Goal: Transaction & Acquisition: Purchase product/service

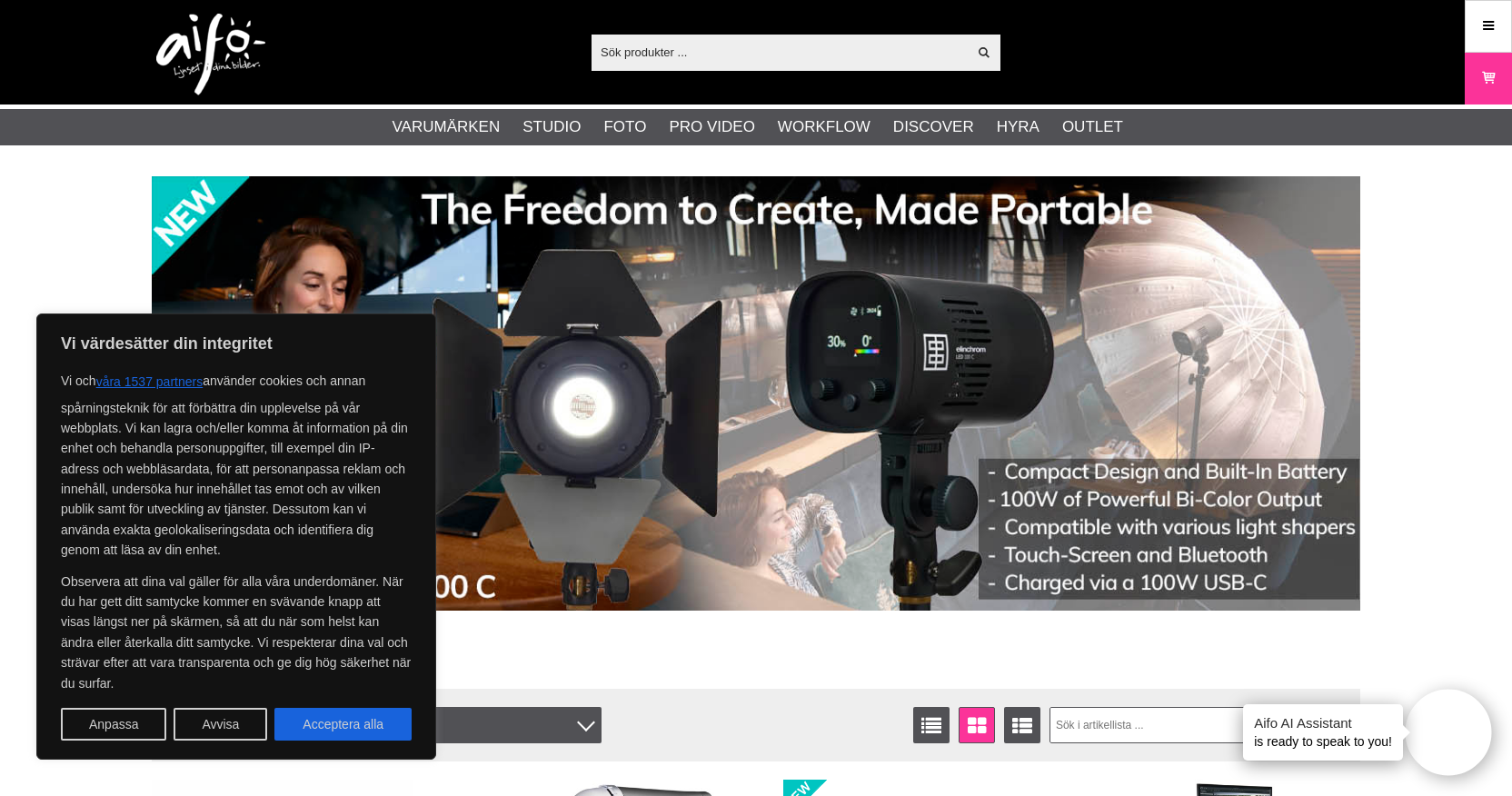
click at [686, 52] on input "text" at bounding box center [779, 52] width 376 height 28
type input "o"
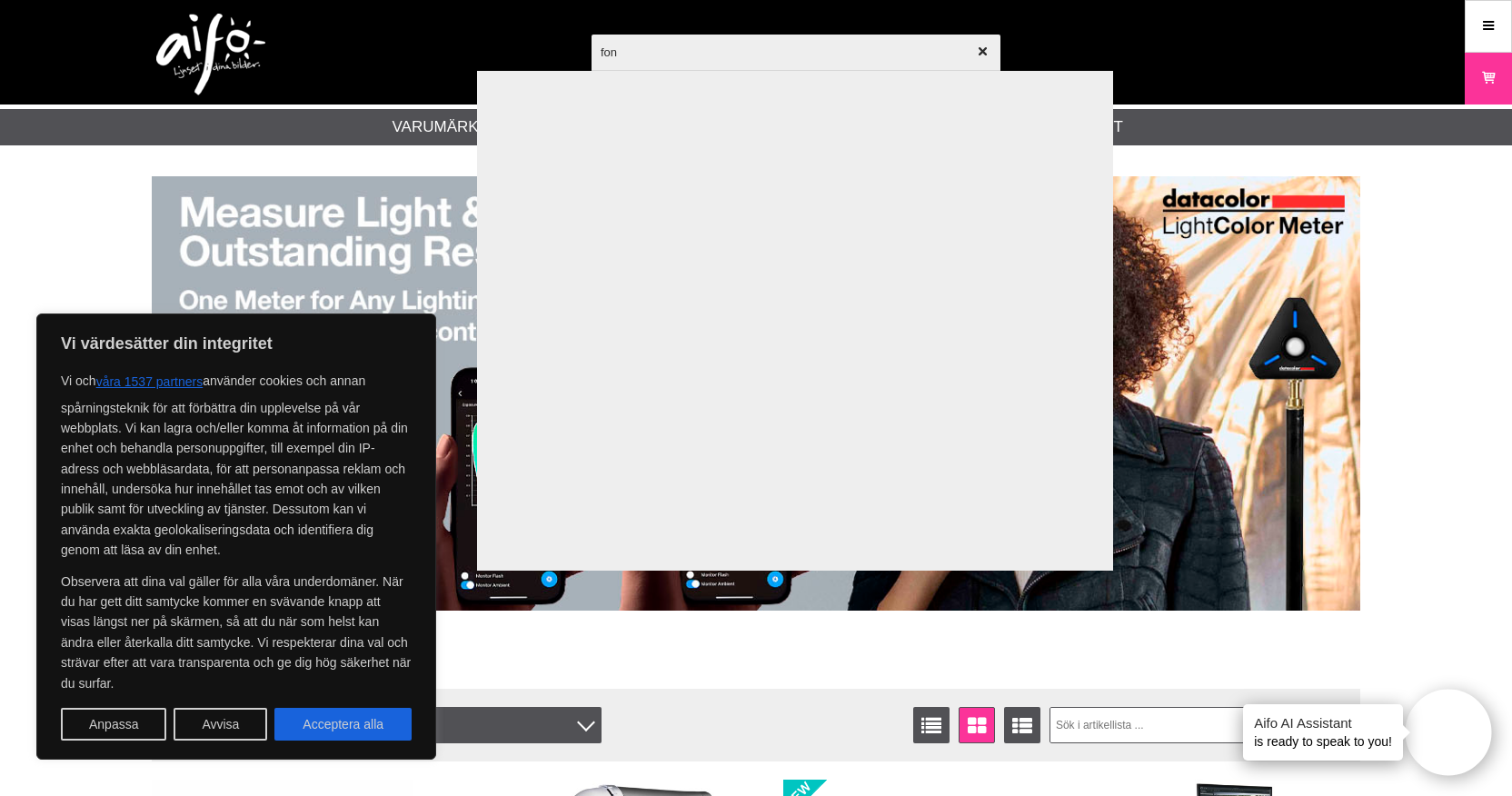
type input "fond"
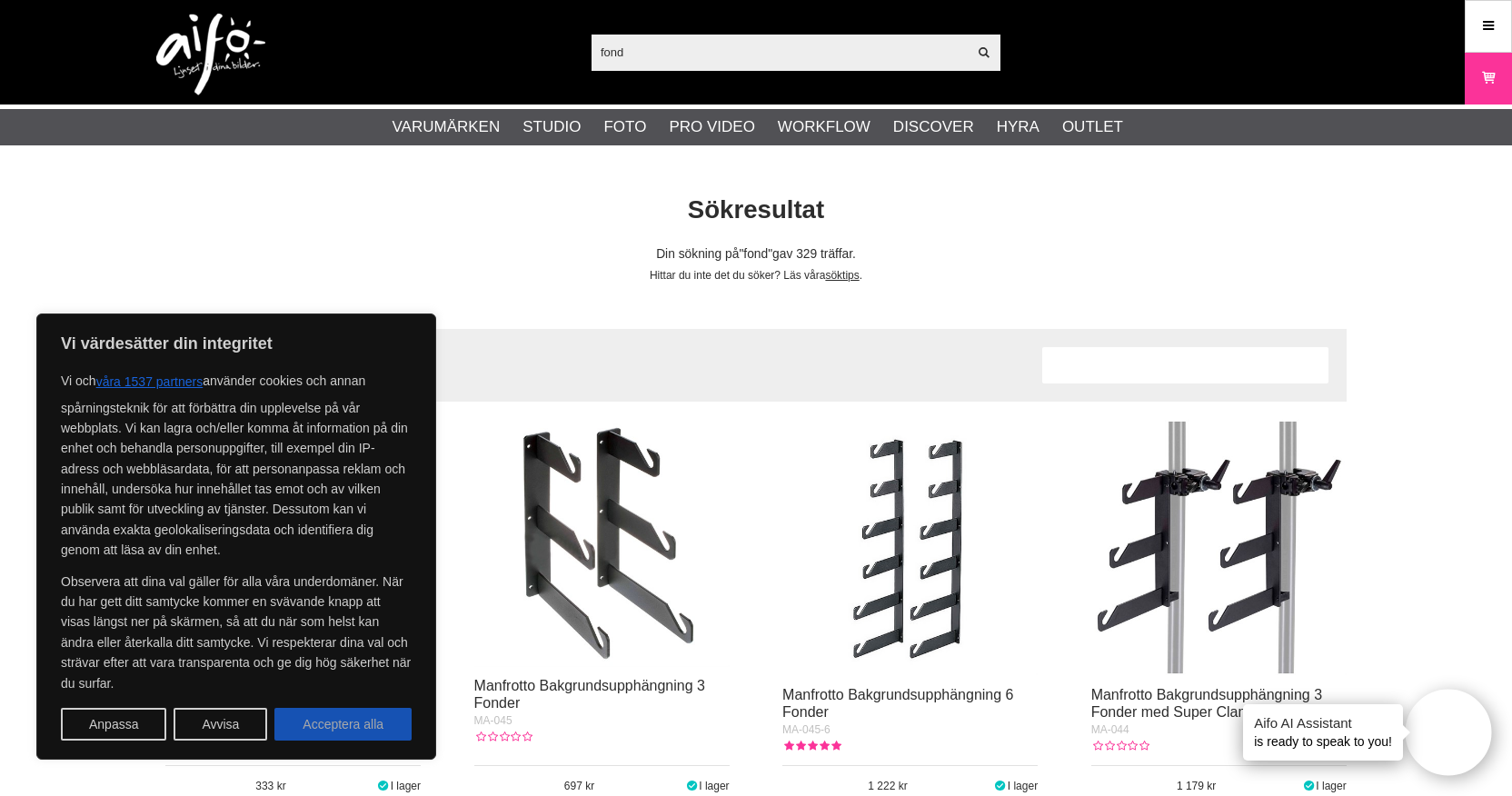
click at [301, 723] on button "Acceptera alla" at bounding box center [342, 723] width 137 height 33
checkbox input "true"
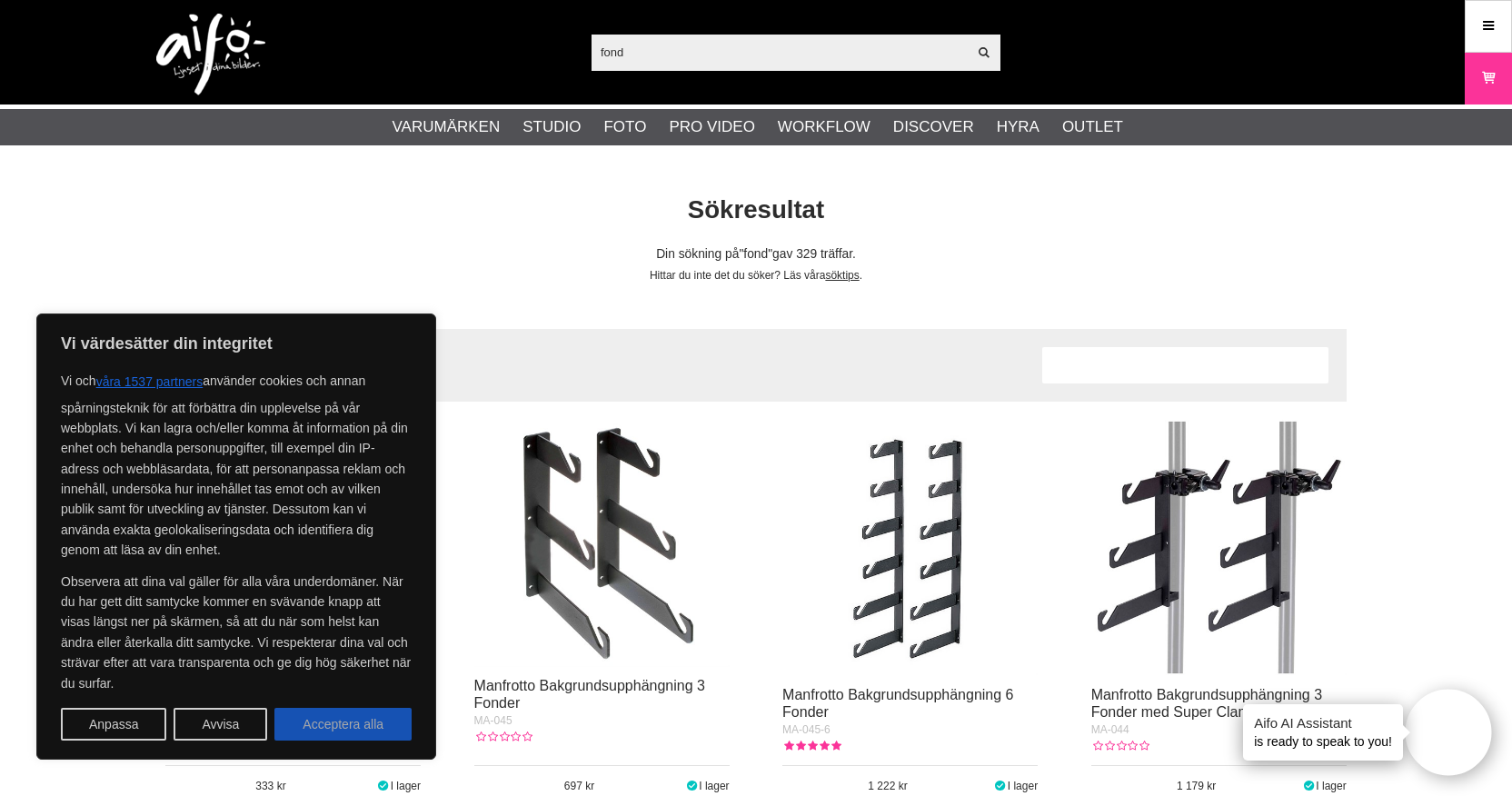
checkbox input "true"
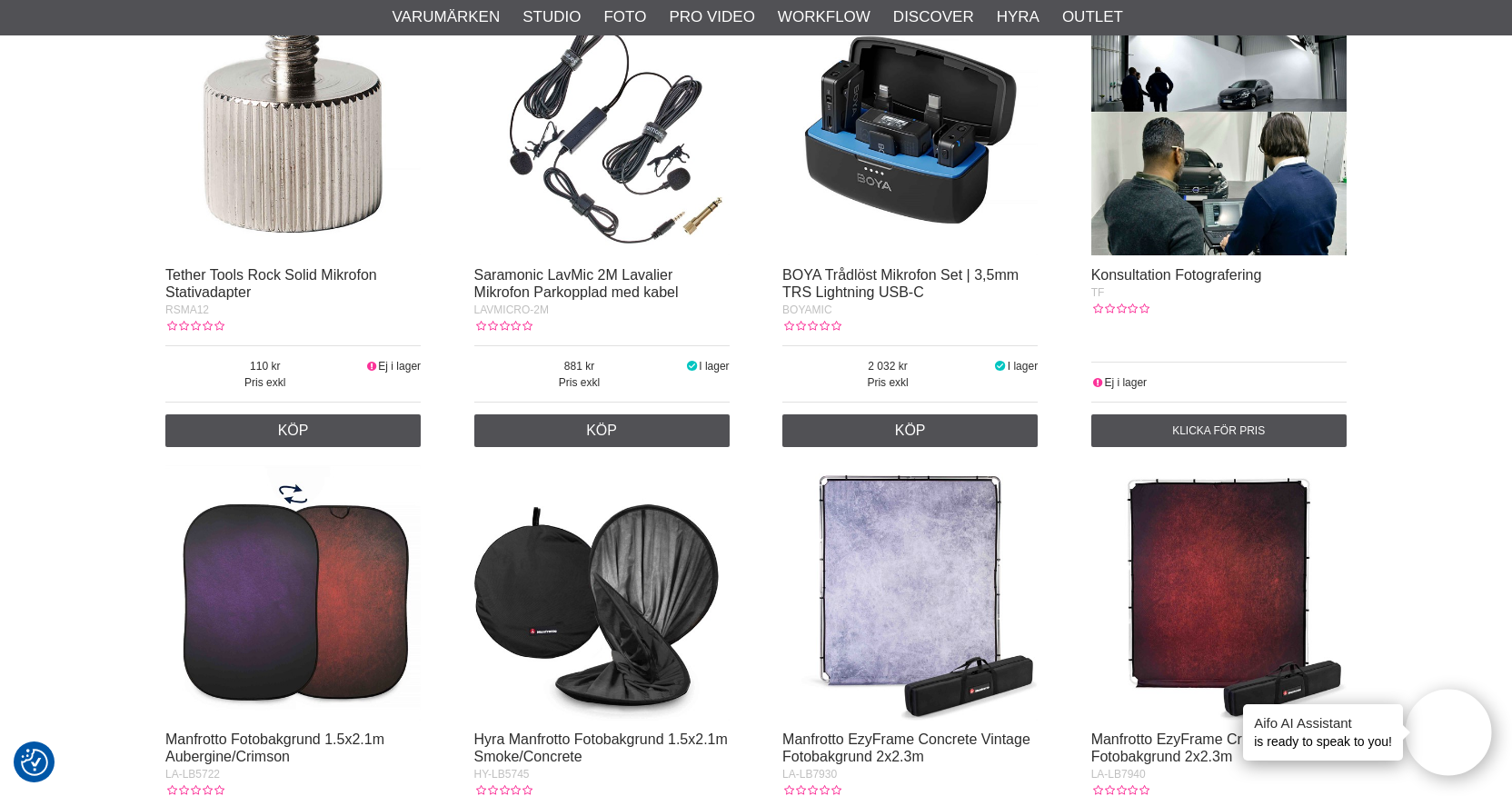
scroll to position [1495, 0]
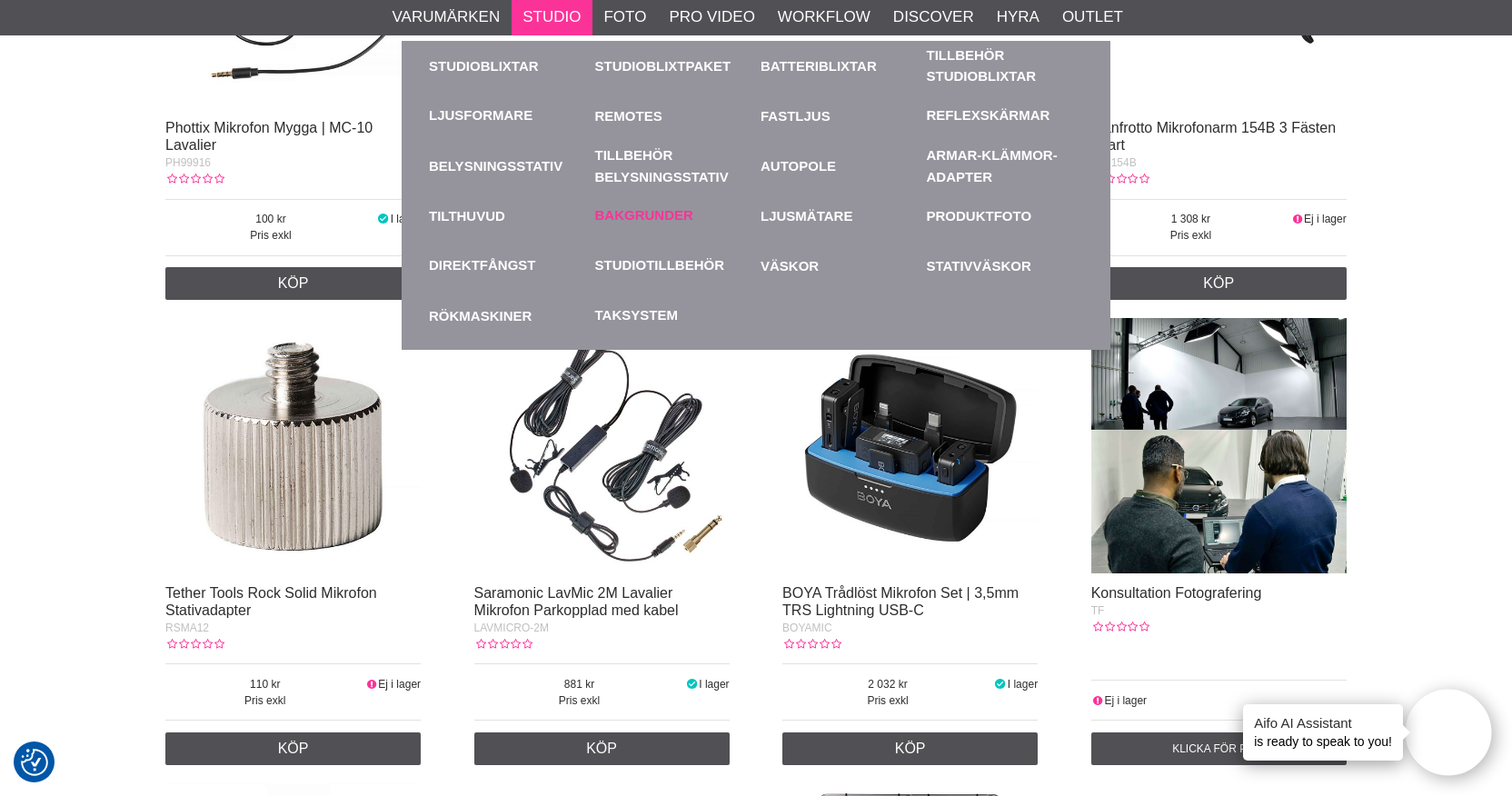
click at [637, 206] on link "Bakgrunder" at bounding box center [645, 215] width 99 height 21
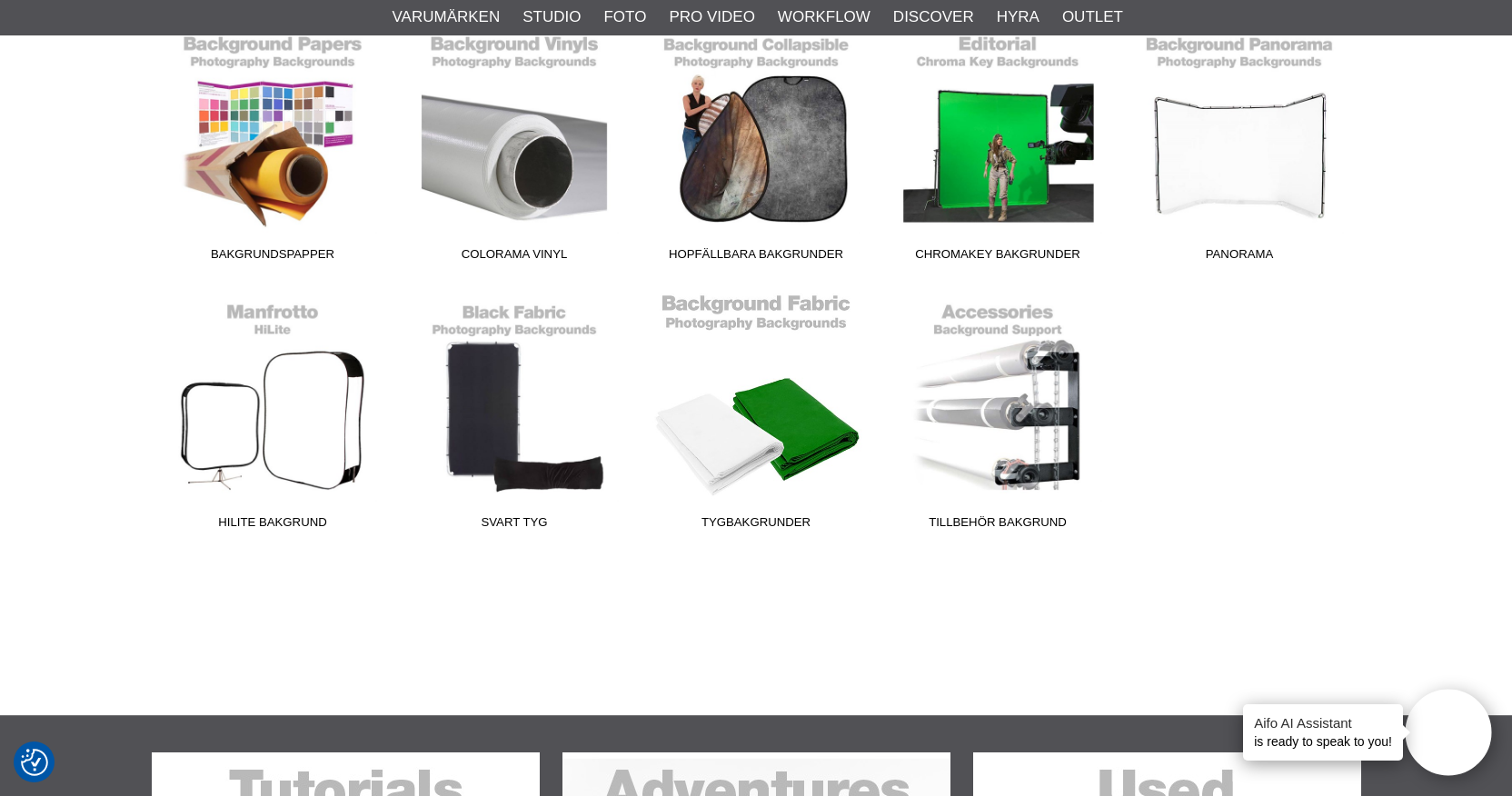
scroll to position [600, 0]
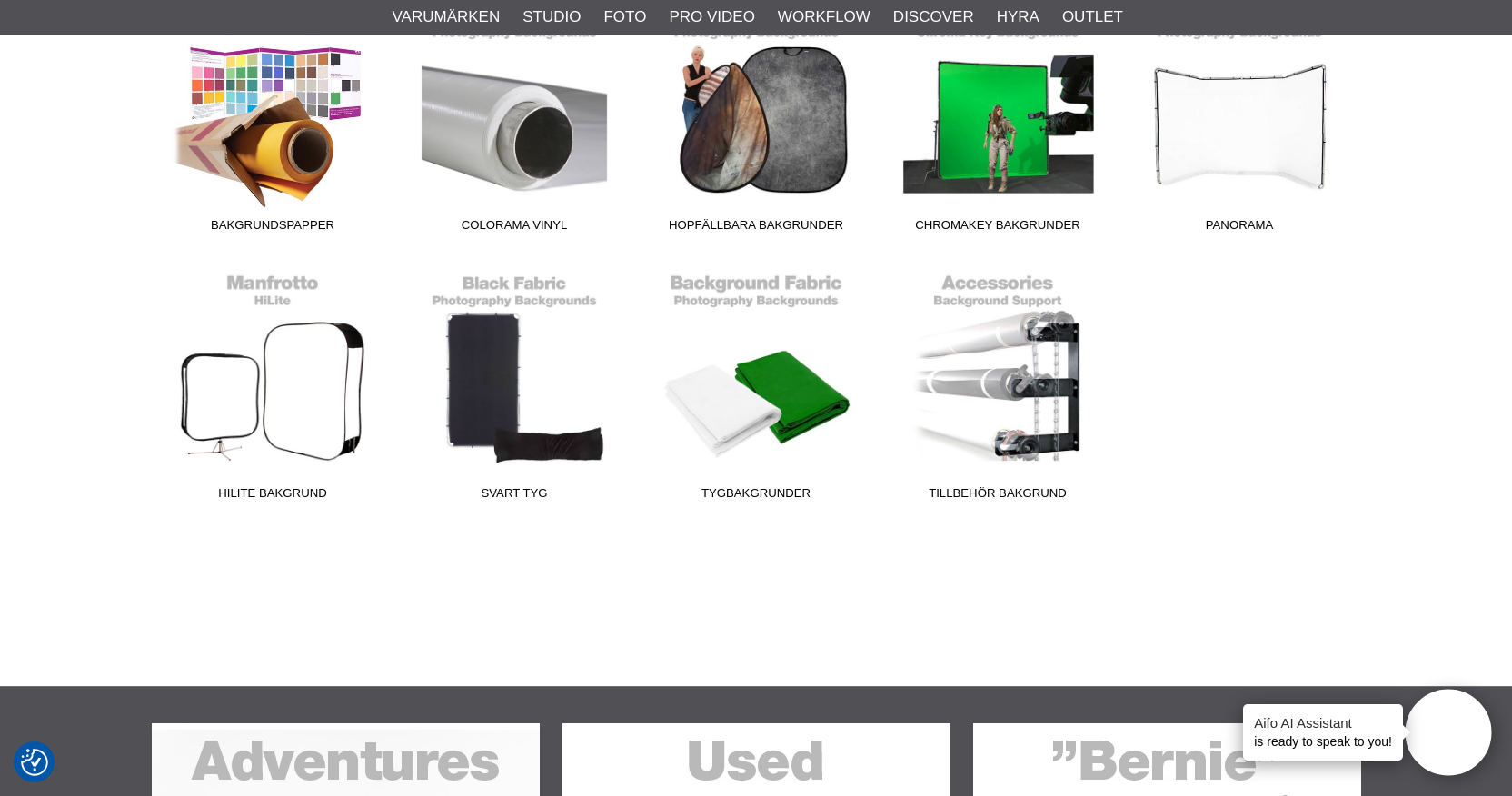
click at [251, 125] on link "Bakgrundspapper" at bounding box center [272, 117] width 241 height 245
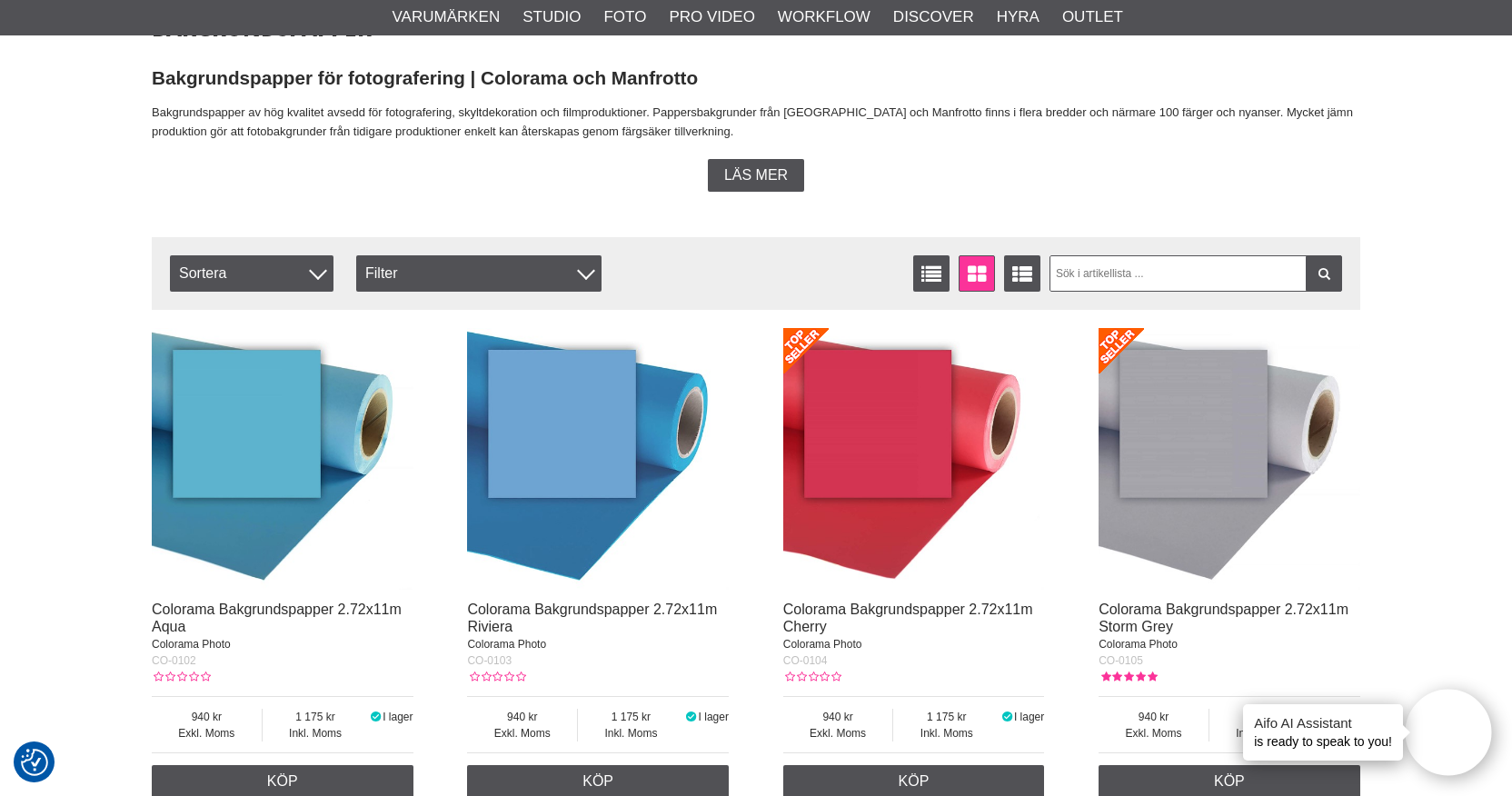
scroll to position [538, 0]
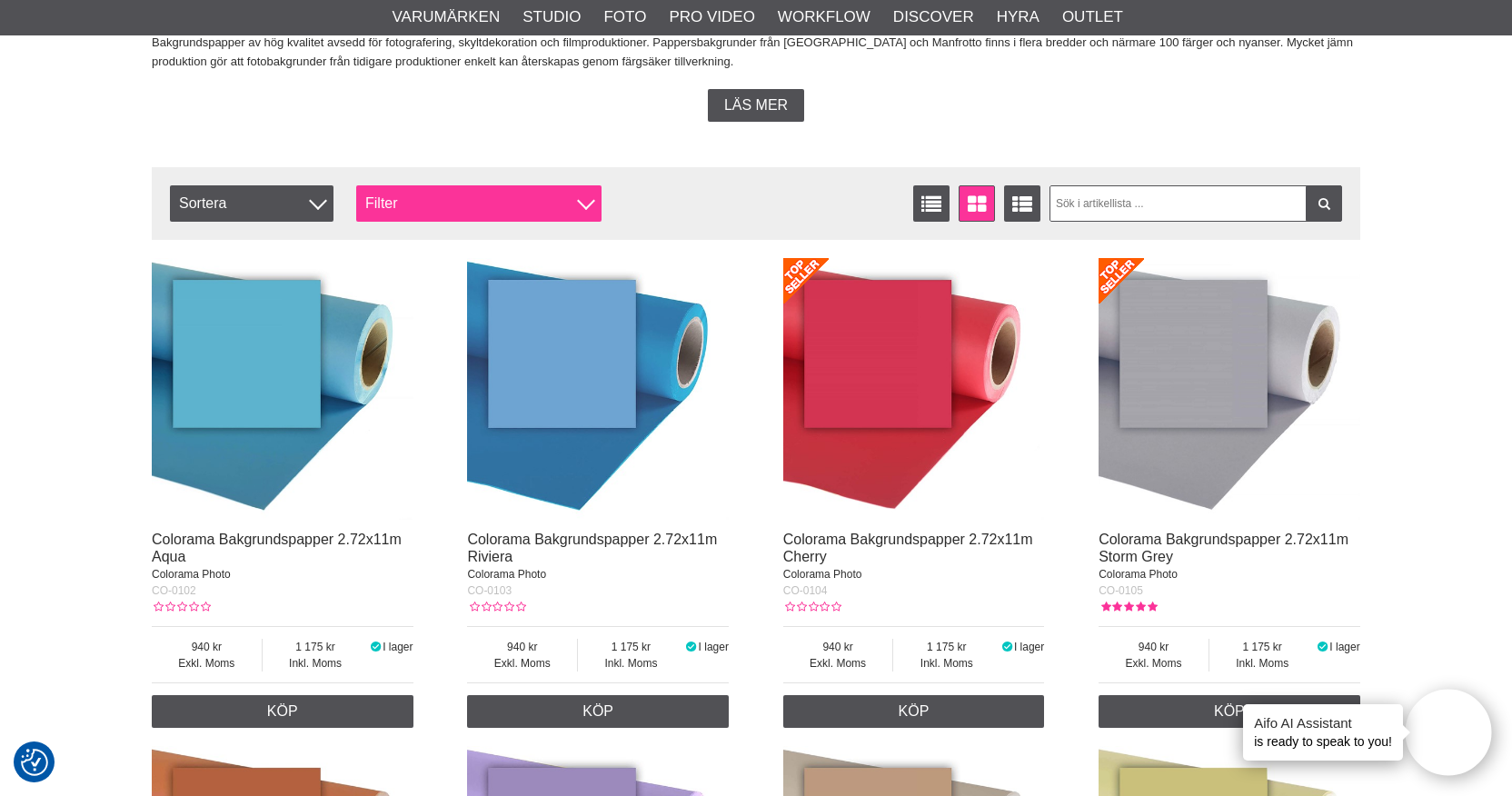
click at [510, 203] on div "Filter" at bounding box center [478, 203] width 245 height 36
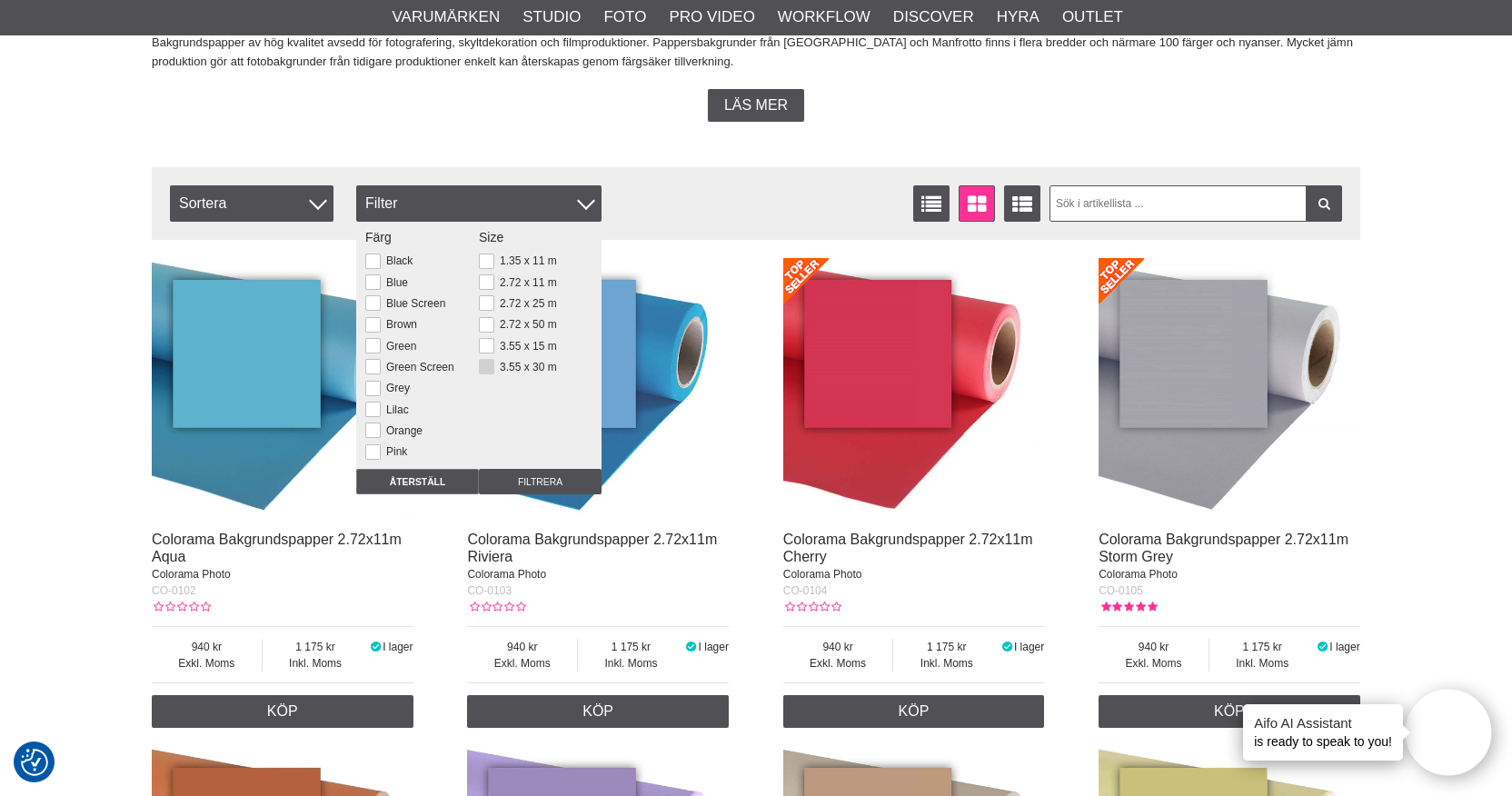
click at [487, 364] on button at bounding box center [487, 366] width 16 height 16
click at [507, 477] on input "Filtrera" at bounding box center [540, 482] width 122 height 26
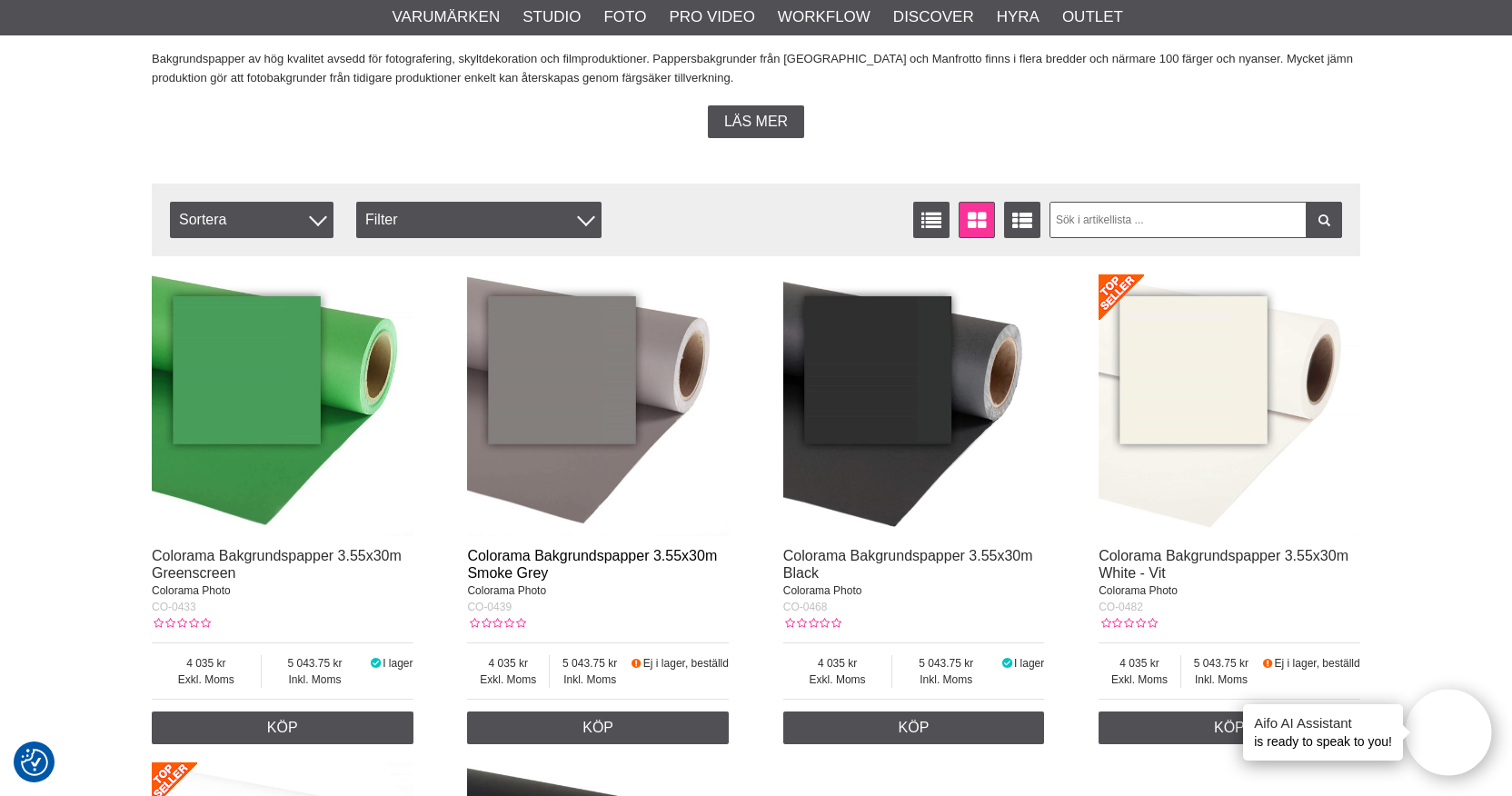
scroll to position [470, 0]
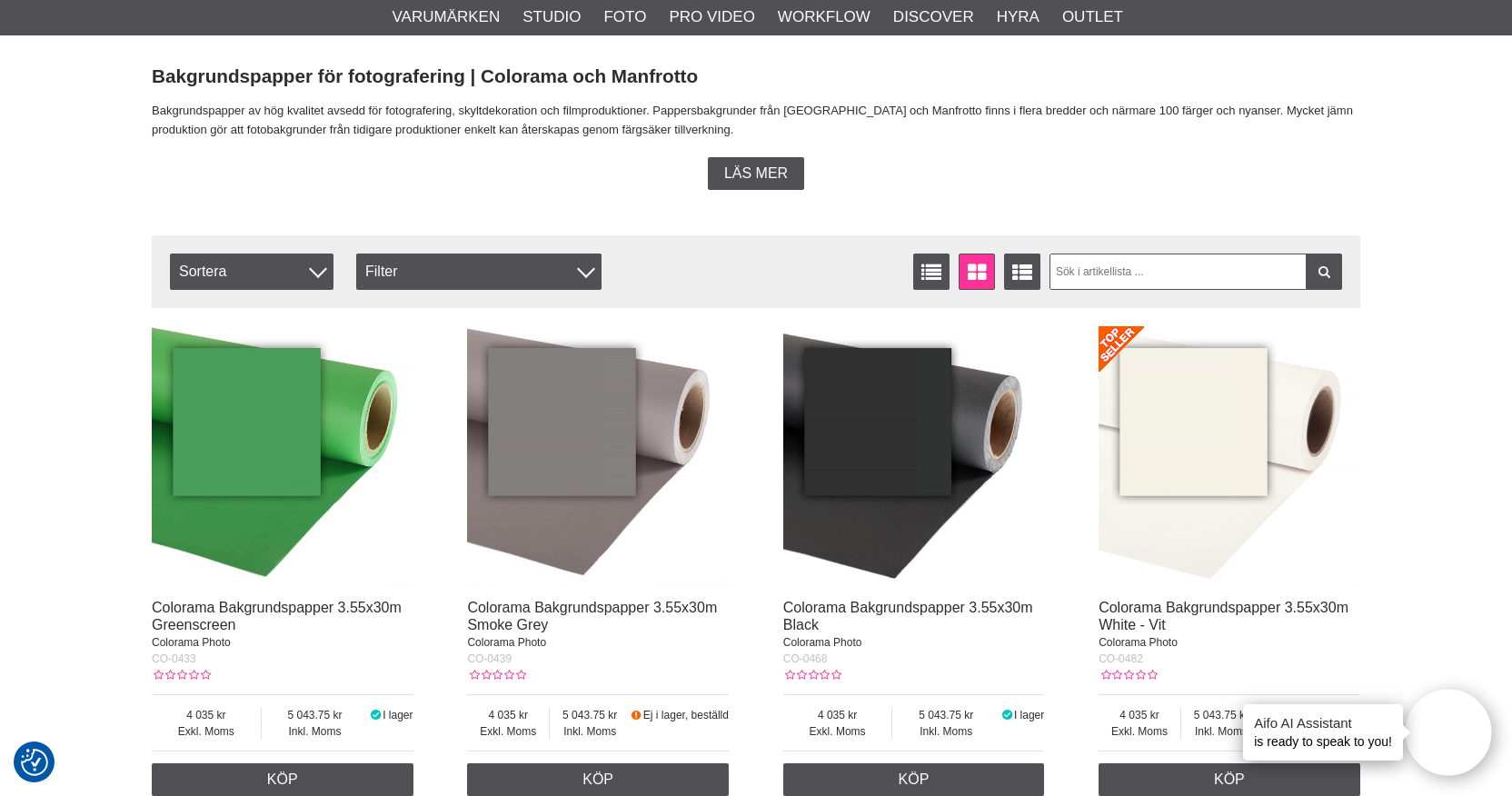
click at [417, 250] on div "Filtrera Sortera Antal artiklar 6 Listvisning Fönstervisning Utökad listvisning…" at bounding box center [756, 272] width 1208 height 73
click at [417, 270] on div "Filter" at bounding box center [478, 271] width 245 height 36
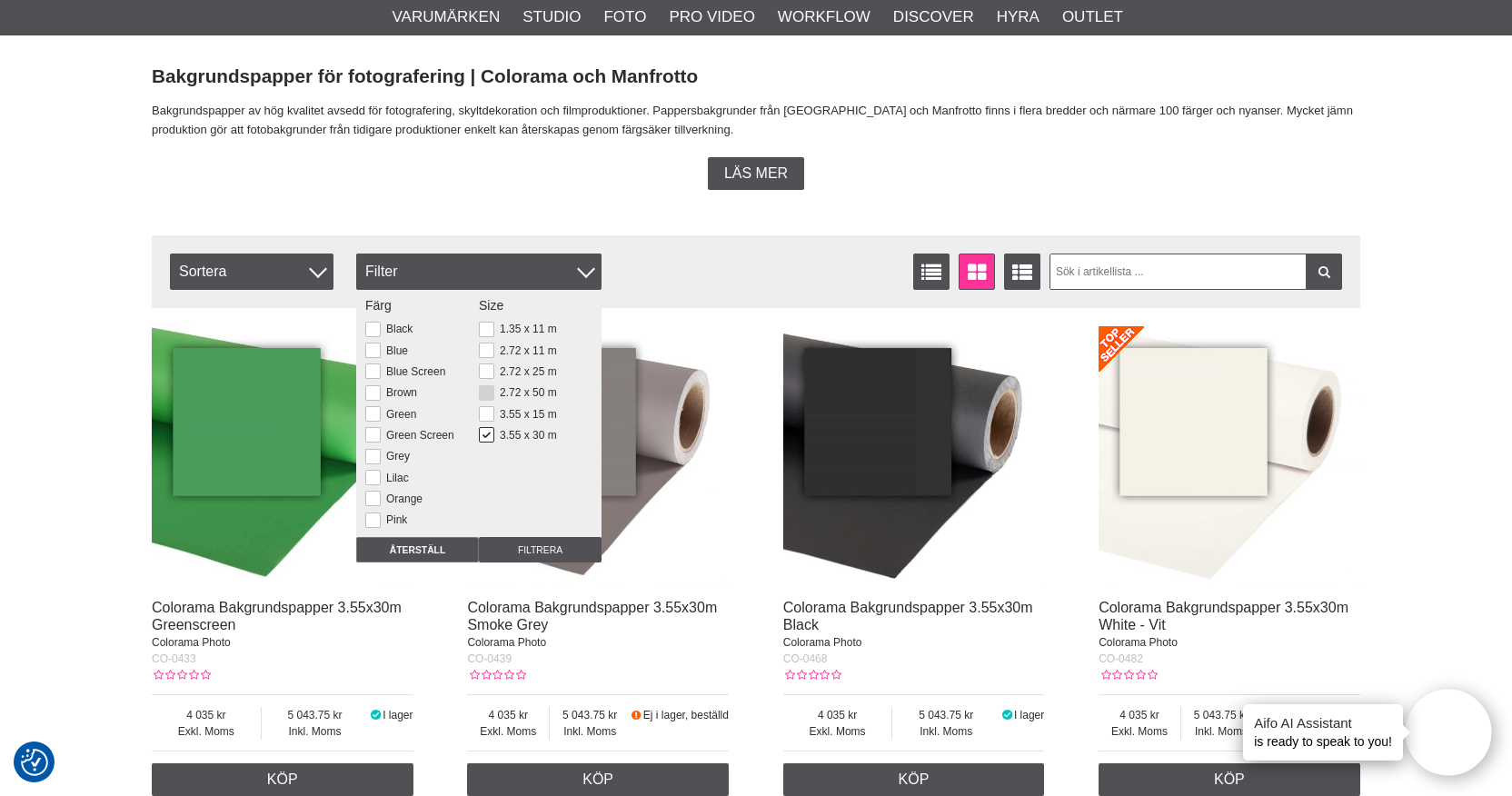
click at [486, 389] on button at bounding box center [487, 393] width 16 height 16
click at [489, 436] on button at bounding box center [487, 434] width 16 height 16
click at [484, 355] on button at bounding box center [487, 351] width 16 height 16
click at [485, 394] on button at bounding box center [487, 393] width 16 height 16
click at [490, 547] on input "Filtrera" at bounding box center [540, 550] width 122 height 26
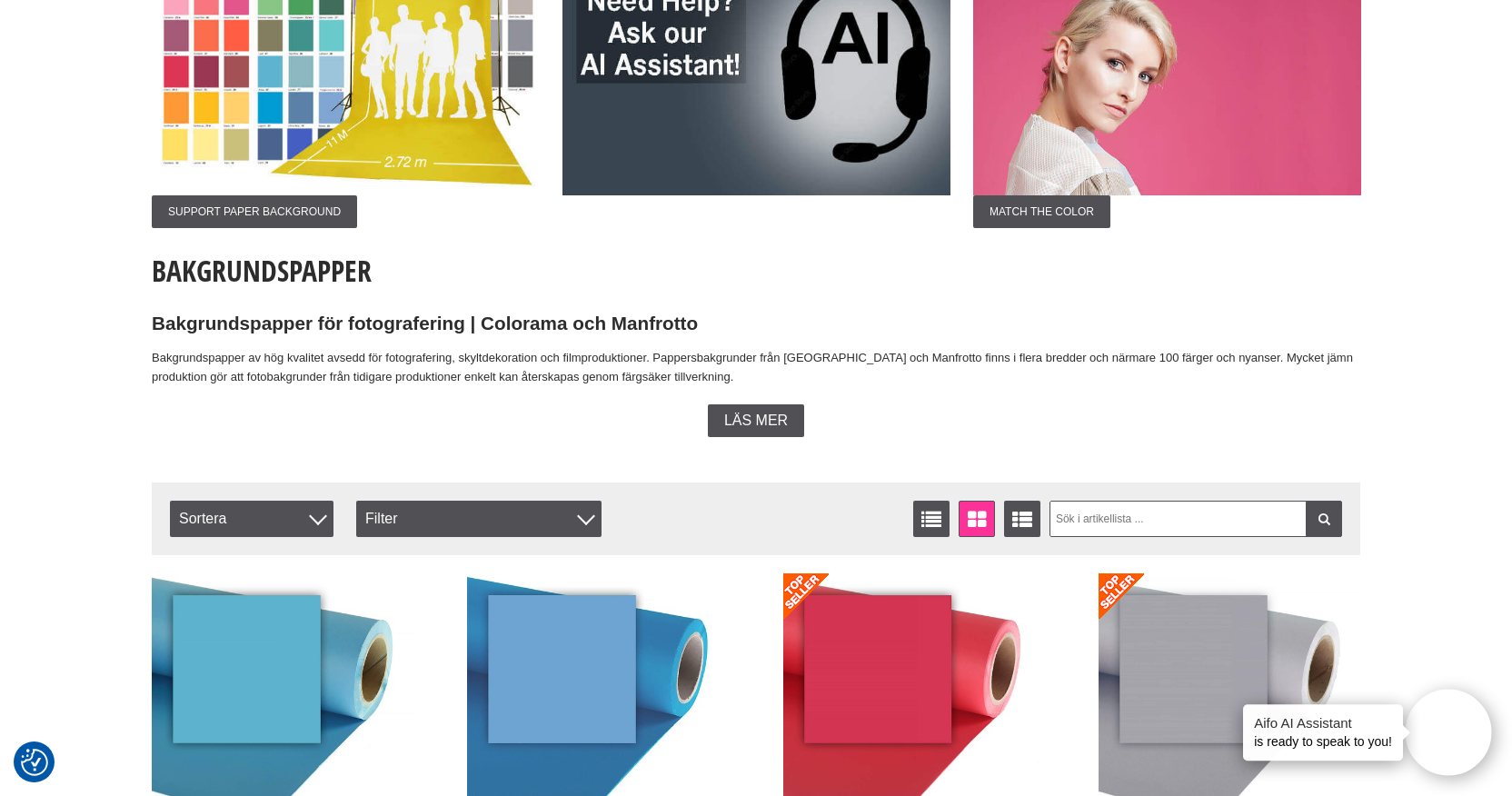
scroll to position [339, 0]
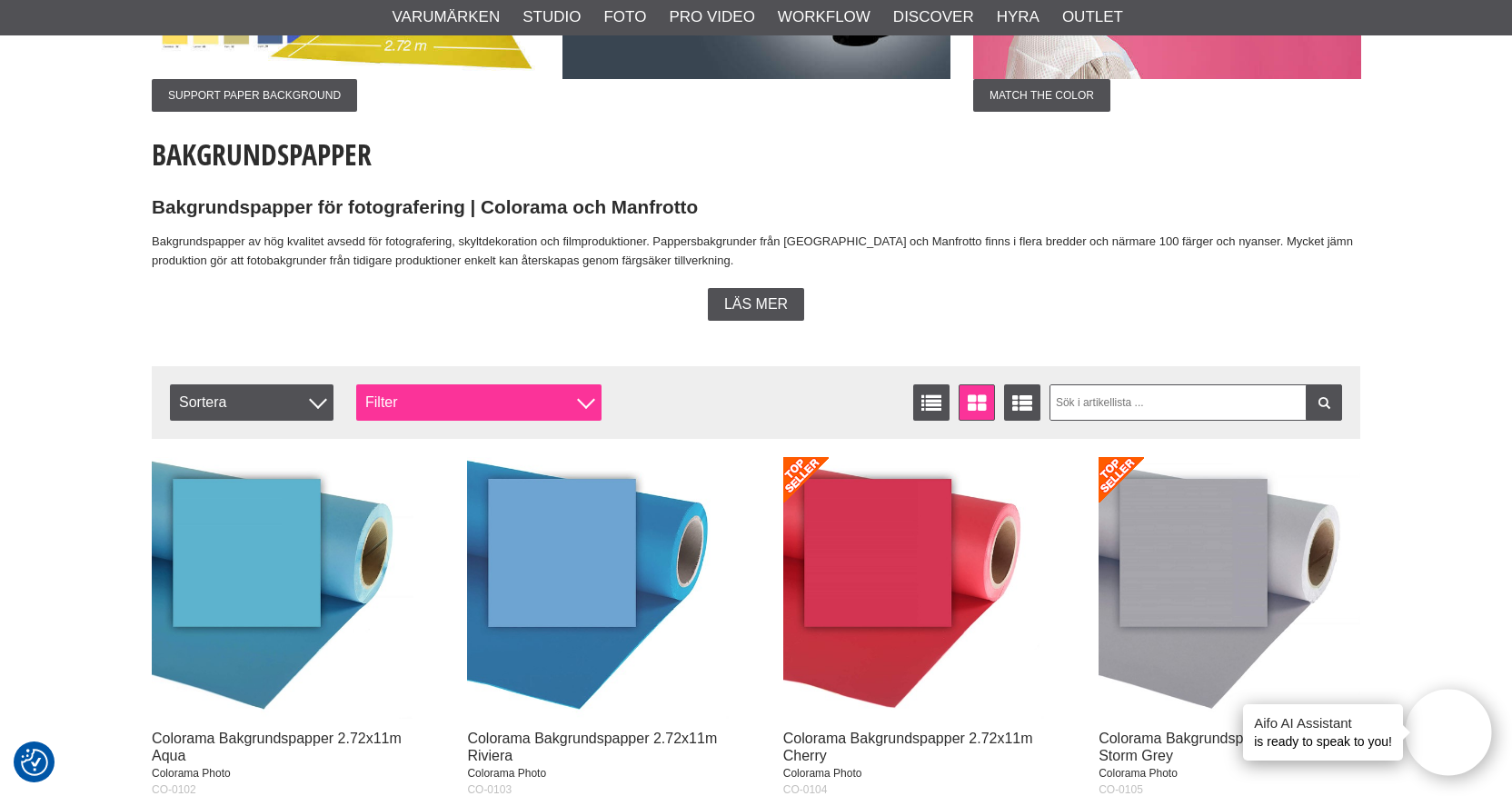
click at [574, 402] on div "Filter" at bounding box center [478, 402] width 245 height 36
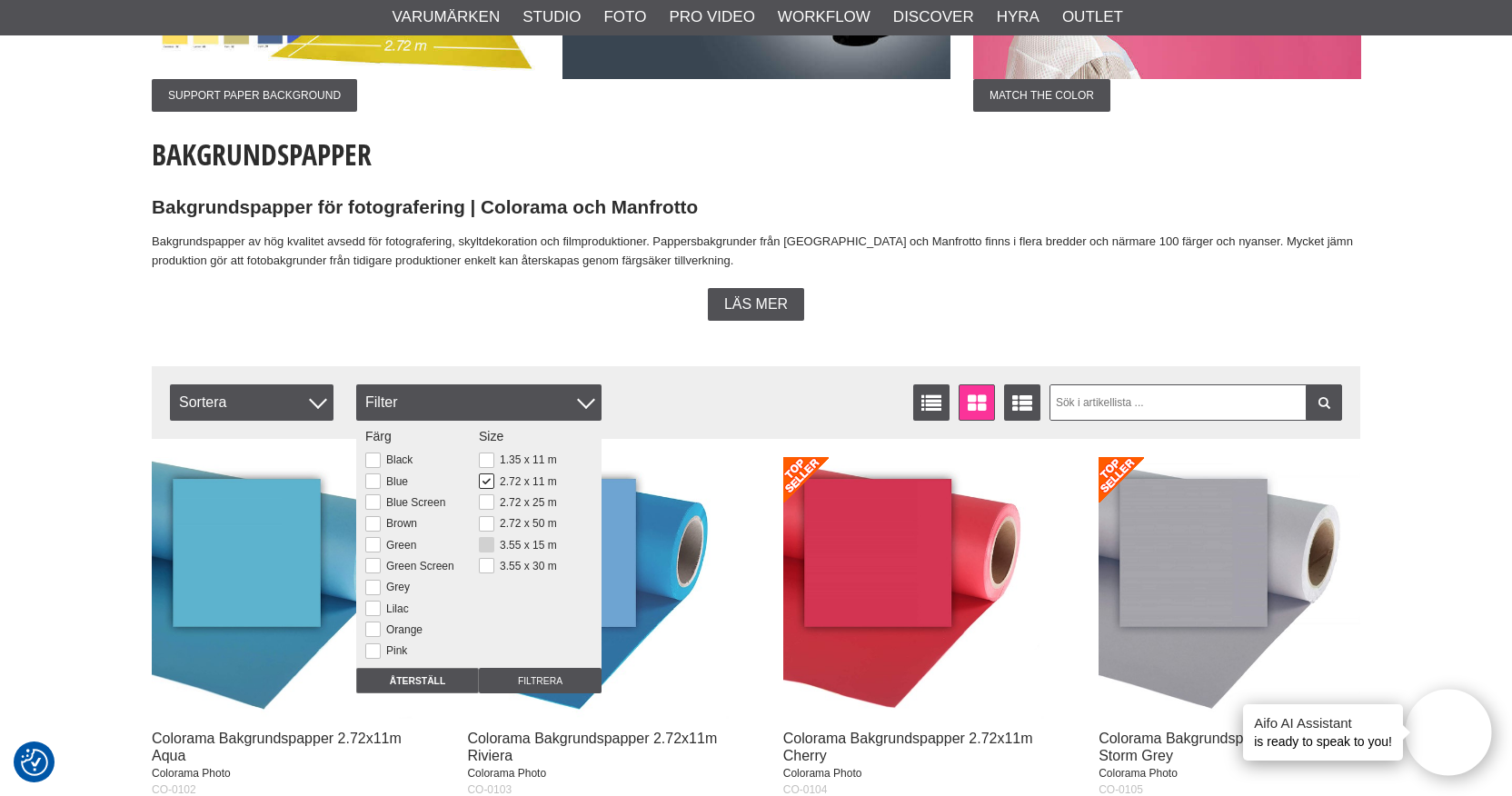
click at [487, 548] on button at bounding box center [487, 545] width 16 height 16
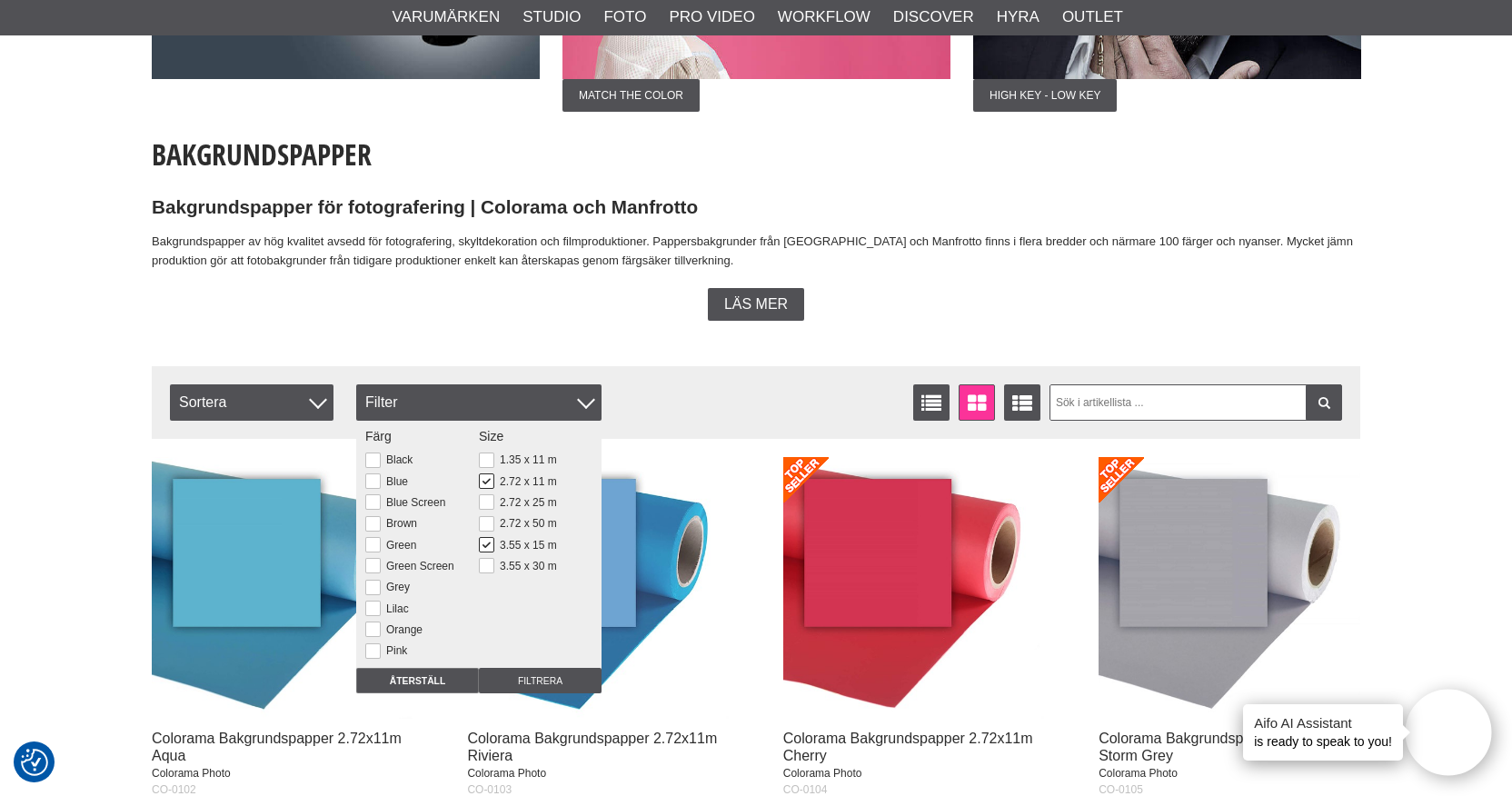
click at [489, 492] on div "Size 1.35 x 11 m 2.72 x 11 m 2.72 x 25 m 2.72 x 50 m 3.55 x 15 m 3.55 x 30 m Vi…" at bounding box center [535, 501] width 113 height 151
click at [488, 486] on button at bounding box center [487, 481] width 16 height 16
click at [513, 670] on input "Filtrera" at bounding box center [540, 681] width 122 height 26
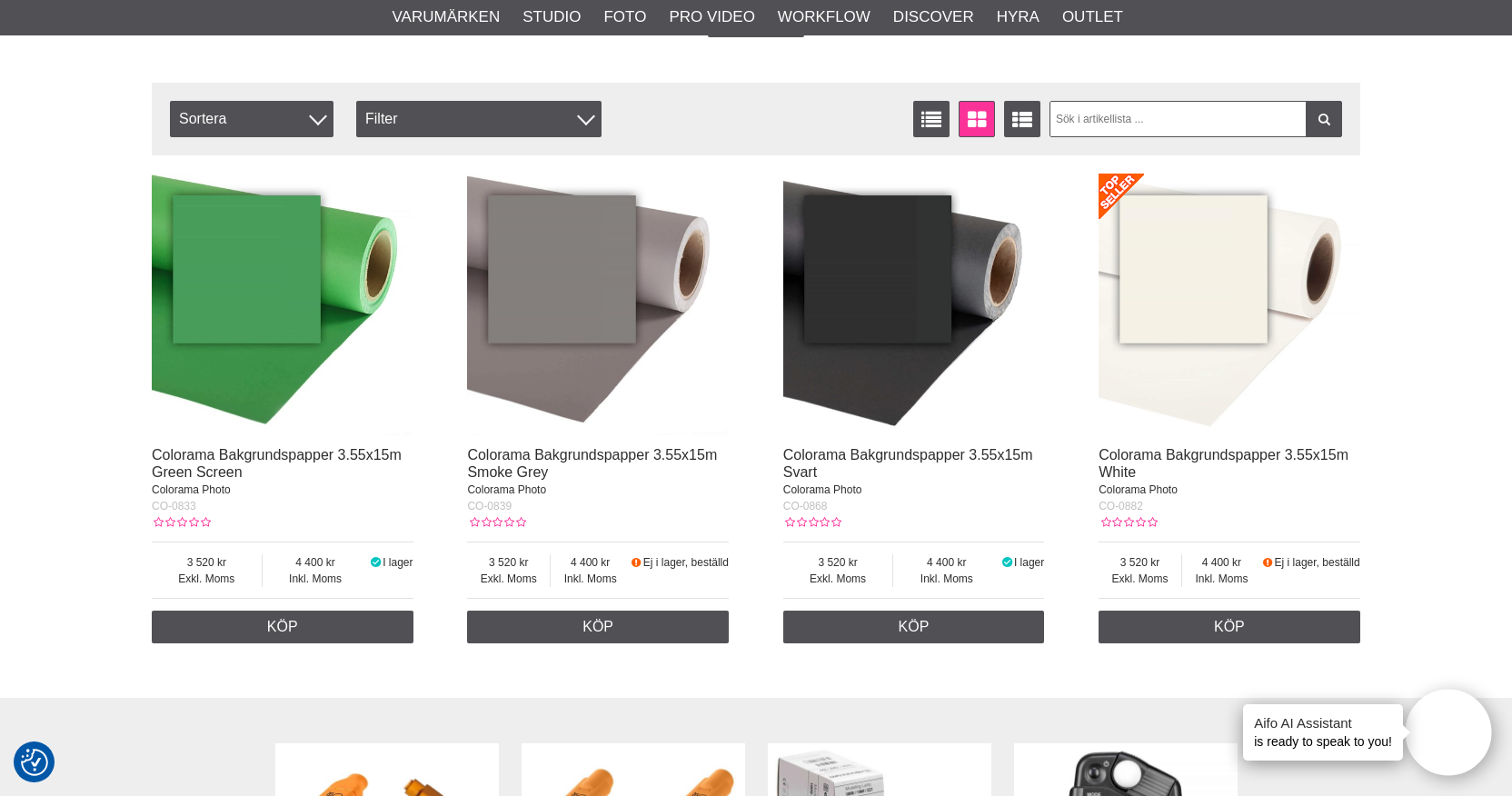
scroll to position [316, 0]
